Goal: Transaction & Acquisition: Purchase product/service

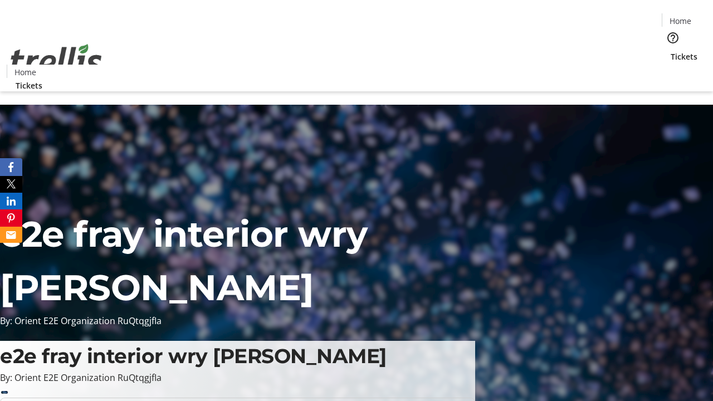
click at [670, 51] on span "Tickets" at bounding box center [683, 57] width 27 height 12
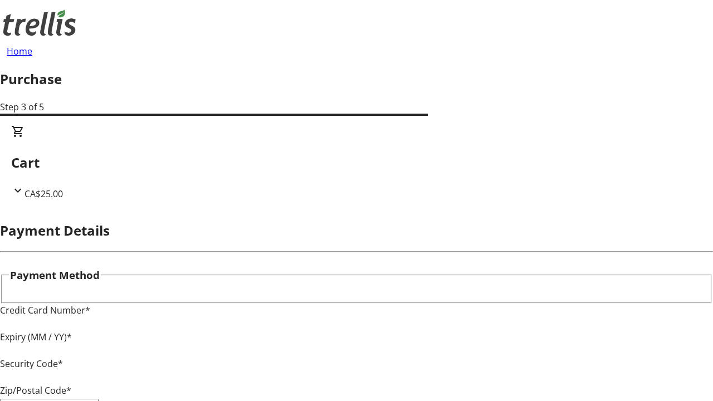
type input "V1Y 0C2"
